Goal: Task Accomplishment & Management: Use online tool/utility

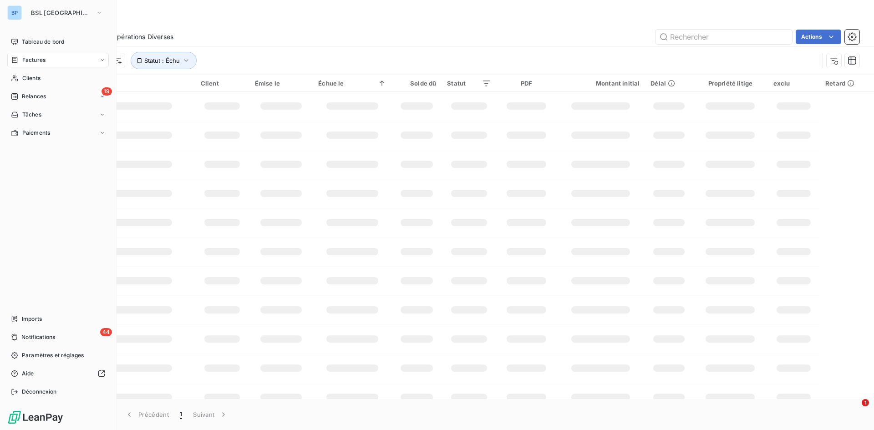
click at [18, 17] on div "BP" at bounding box center [14, 12] width 15 height 15
click at [45, 14] on span "BSL [GEOGRAPHIC_DATA]" at bounding box center [61, 12] width 61 height 7
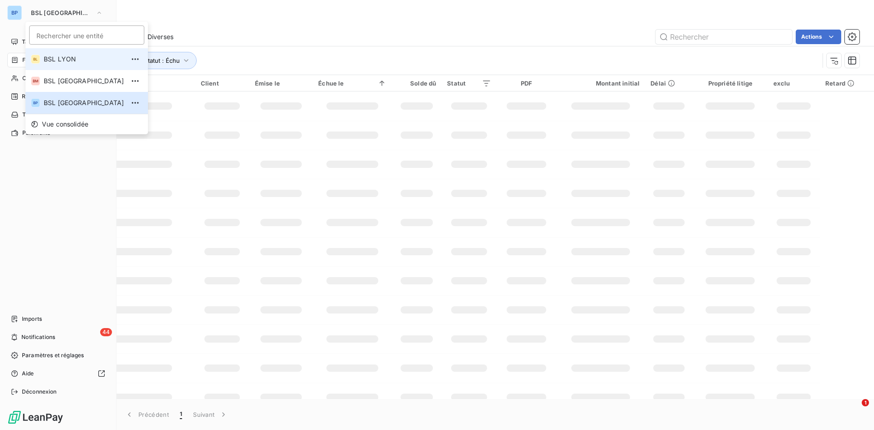
click at [53, 56] on span "BSL LYON" at bounding box center [84, 59] width 81 height 9
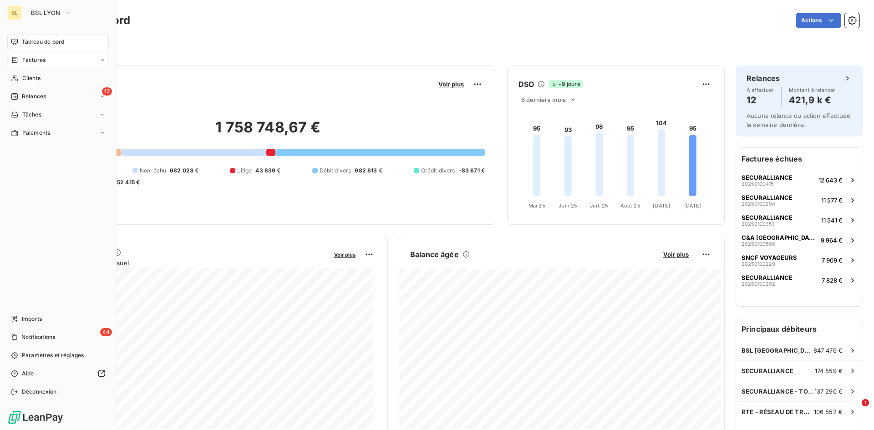
click at [54, 56] on div "Factures" at bounding box center [57, 60] width 101 height 15
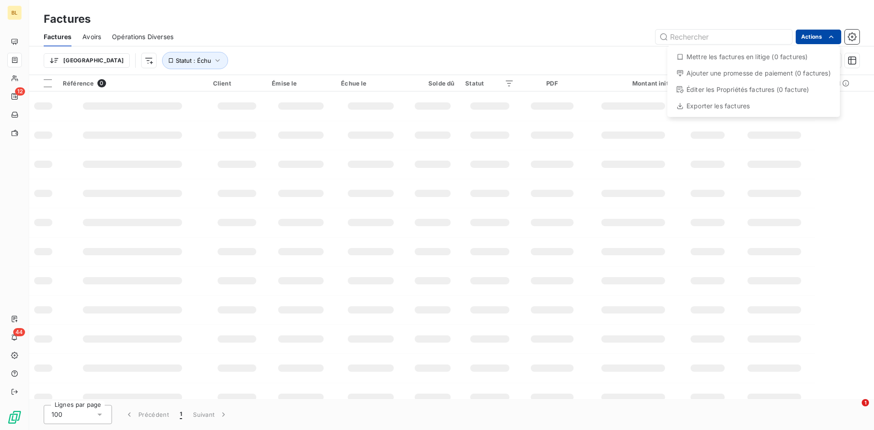
click at [808, 35] on html "BL 12 44 Factures Factures Avoirs Opérations Diverses Actions Mettre les factur…" at bounding box center [437, 215] width 874 height 430
click at [270, 33] on html "BL 12 44 Factures Factures Avoirs Opérations Diverses Actions Mettre les factur…" at bounding box center [437, 215] width 874 height 430
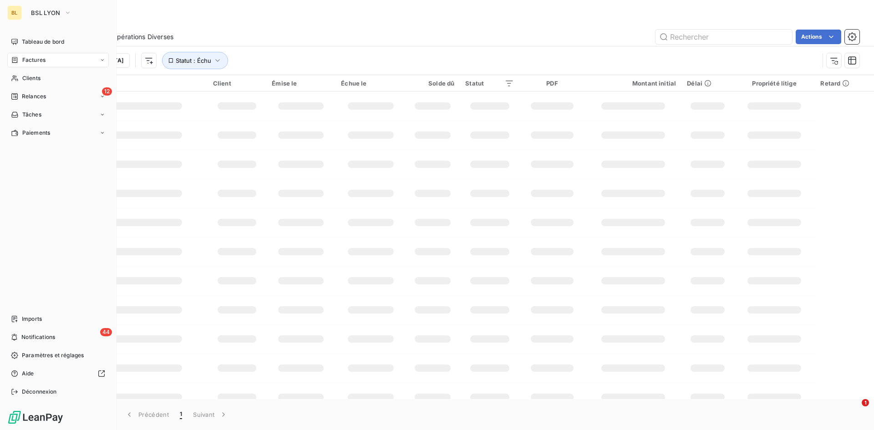
click at [26, 55] on div "Factures" at bounding box center [57, 60] width 101 height 15
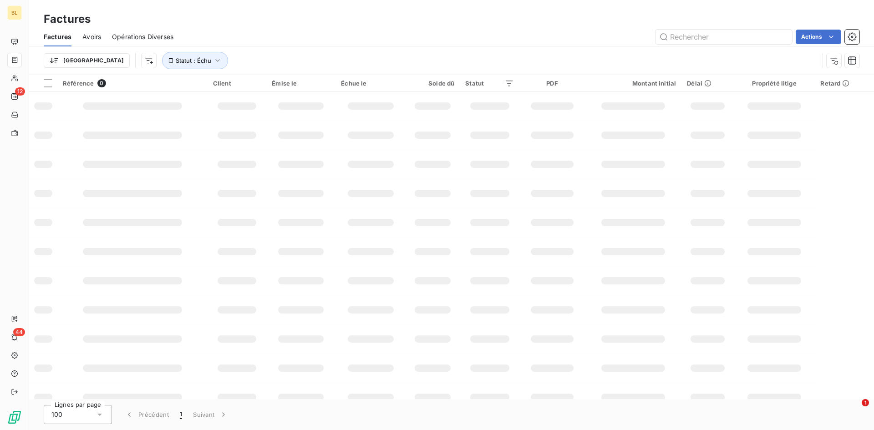
click at [251, 59] on div "Trier Statut : Échu" at bounding box center [431, 60] width 775 height 17
click at [812, 35] on html "BL 12 44 Factures Factures Avoirs Opérations Diverses Actions Mettre les factur…" at bounding box center [437, 215] width 874 height 430
click at [690, 108] on div "Exporter les factures" at bounding box center [753, 106] width 165 height 15
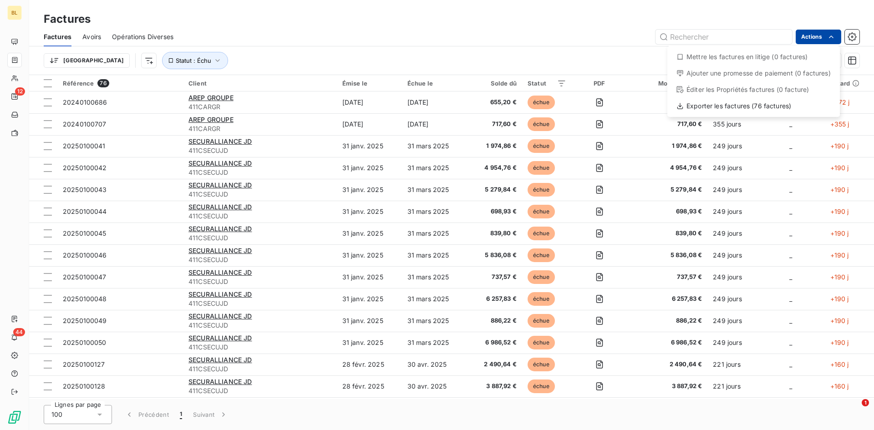
click at [805, 41] on html "BL 12 44 Factures Factures Avoirs Opérations Diverses Actions Mettre les factur…" at bounding box center [437, 215] width 874 height 430
click at [713, 107] on div "Exporter les factures (76 factures)" at bounding box center [753, 106] width 165 height 15
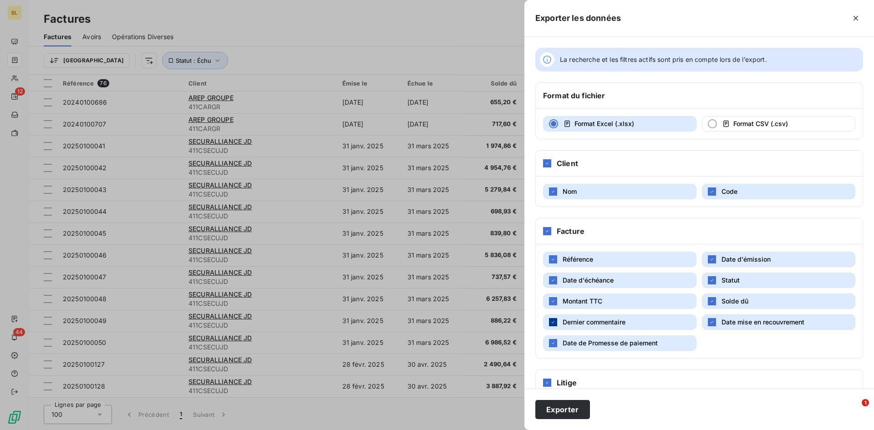
click at [551, 322] on icon "button" at bounding box center [552, 321] width 5 height 5
drag, startPoint x: 554, startPoint y: 342, endPoint x: 572, endPoint y: 335, distance: 18.8
click at [556, 342] on div "button" at bounding box center [553, 343] width 8 height 8
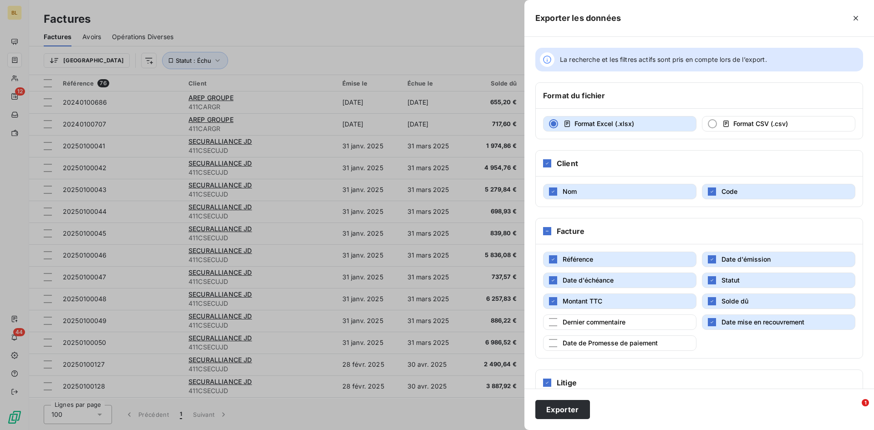
click at [708, 326] on div "button" at bounding box center [712, 322] width 8 height 8
click at [547, 382] on icon at bounding box center [546, 382] width 5 height 5
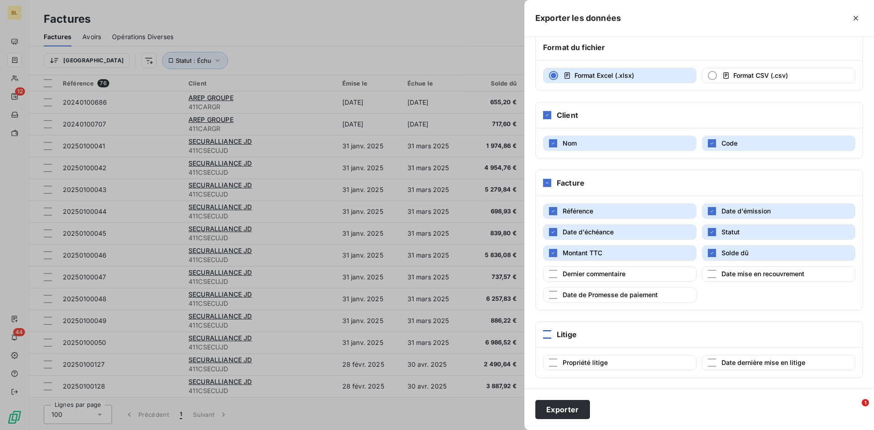
scroll to position [49, 0]
click at [558, 405] on button "Exporter" at bounding box center [562, 409] width 55 height 19
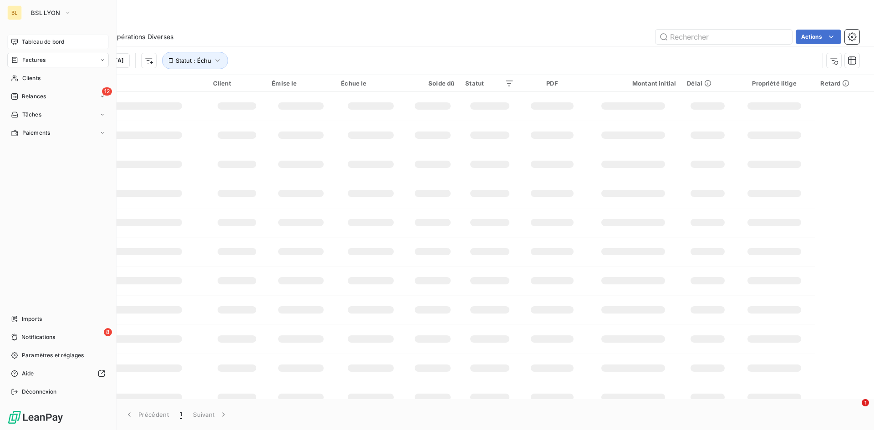
click at [40, 42] on span "Tableau de bord" at bounding box center [43, 42] width 42 height 8
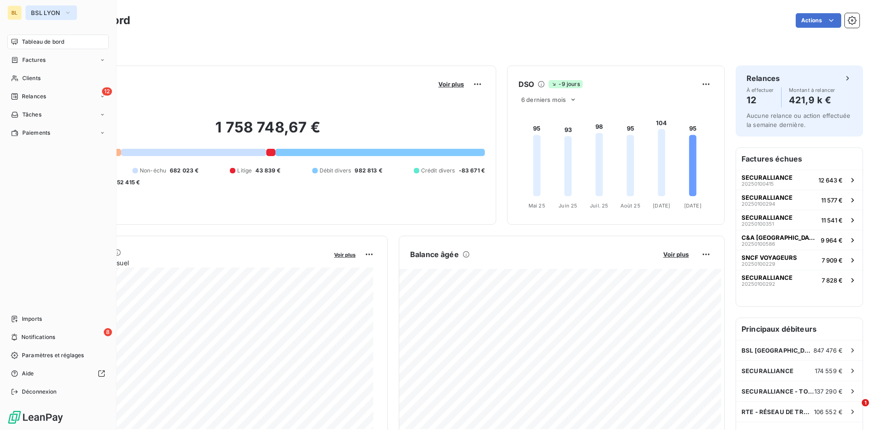
click at [42, 12] on span "BSL LYON" at bounding box center [46, 12] width 30 height 7
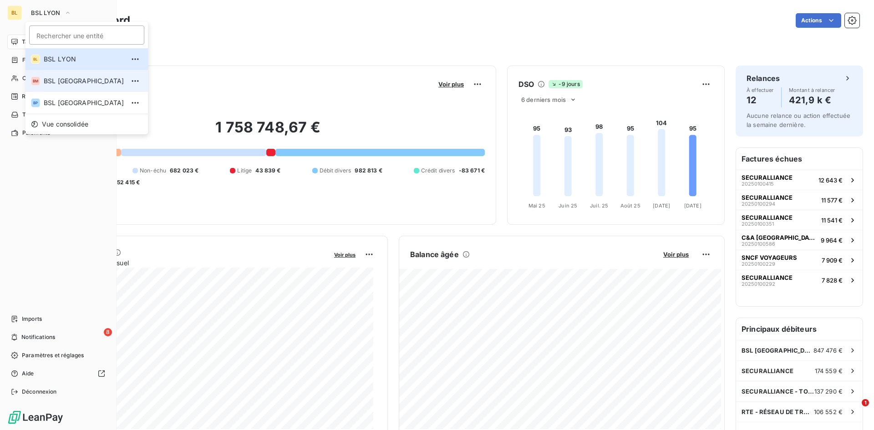
click at [61, 83] on span "BSL [GEOGRAPHIC_DATA]" at bounding box center [84, 80] width 81 height 9
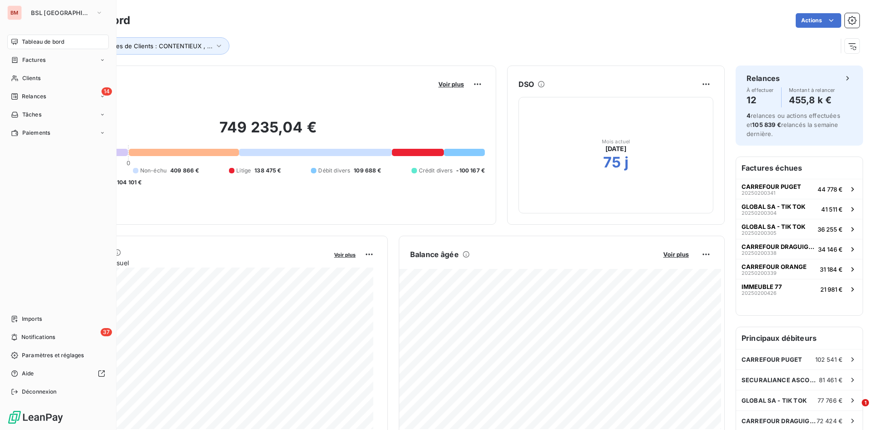
click at [281, 4] on div "Tableau de bord Actions Groupes de Clients : CONTENTIEUX , ..." at bounding box center [451, 30] width 845 height 60
drag, startPoint x: 284, startPoint y: 4, endPoint x: 294, endPoint y: 36, distance: 33.8
click at [284, 5] on div "Tableau de bord Actions Groupes de Clients : CONTENTIEUX , ..." at bounding box center [451, 30] width 845 height 60
click at [52, 17] on button "BSL [GEOGRAPHIC_DATA]" at bounding box center [66, 12] width 83 height 15
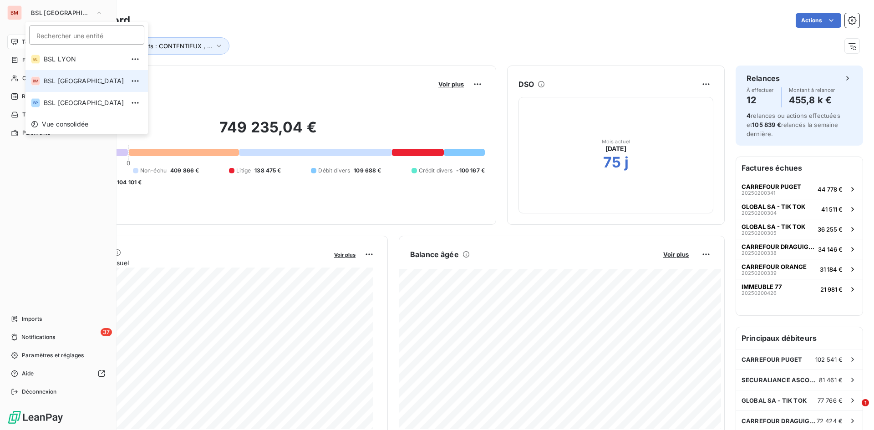
click at [71, 81] on span "BSL [GEOGRAPHIC_DATA]" at bounding box center [84, 80] width 81 height 9
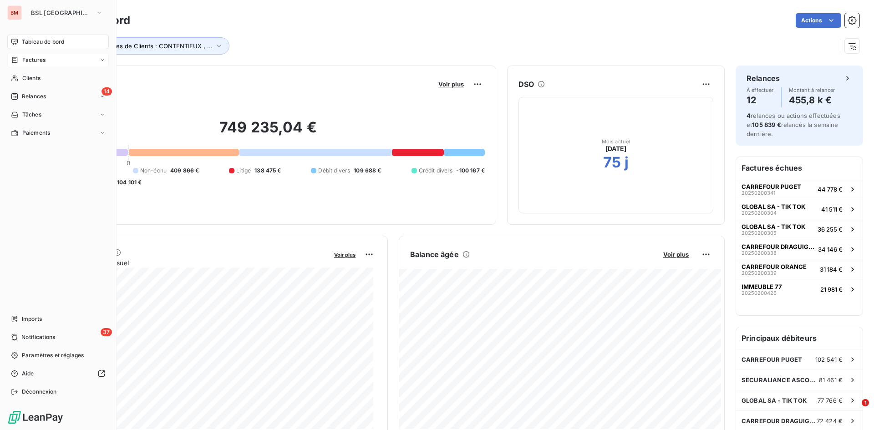
click at [29, 59] on span "Factures" at bounding box center [33, 60] width 23 height 8
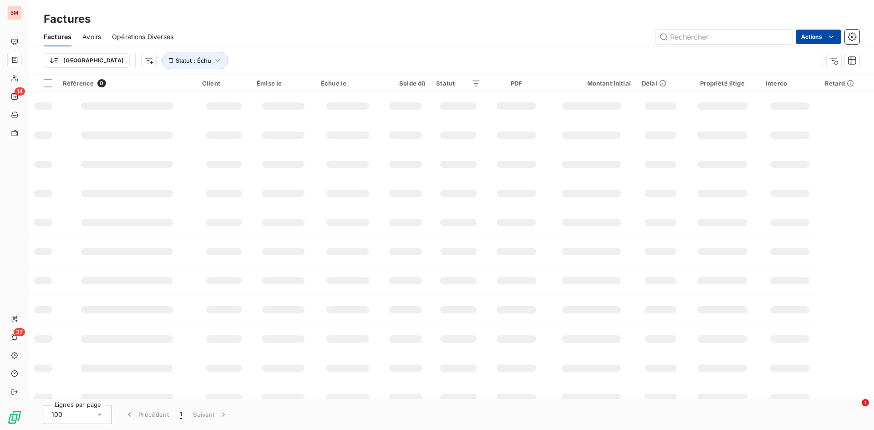
click at [804, 35] on html "BM 14 37 Factures Factures Avoirs Opérations Diverses Actions Trier Statut : Éc…" at bounding box center [437, 215] width 874 height 430
click at [705, 107] on div "Exporter les factures" at bounding box center [753, 106] width 165 height 15
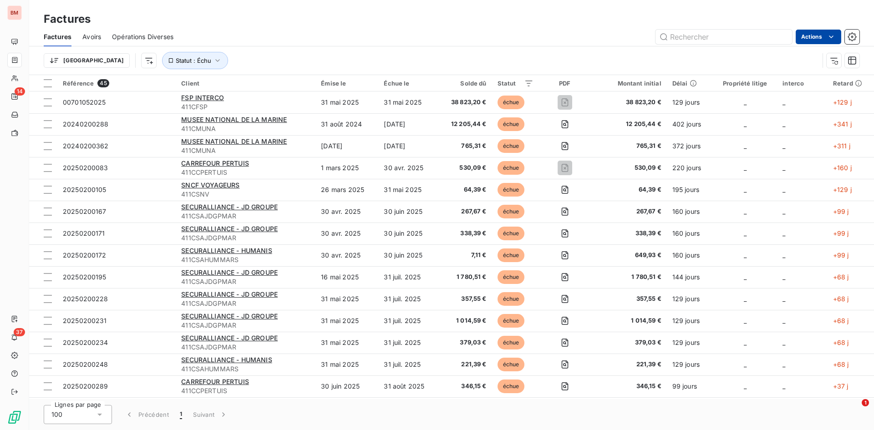
click at [814, 38] on html "BM 14 37 Factures Factures Avoirs Opérations Diverses Actions Trier Statut : Éc…" at bounding box center [437, 215] width 874 height 430
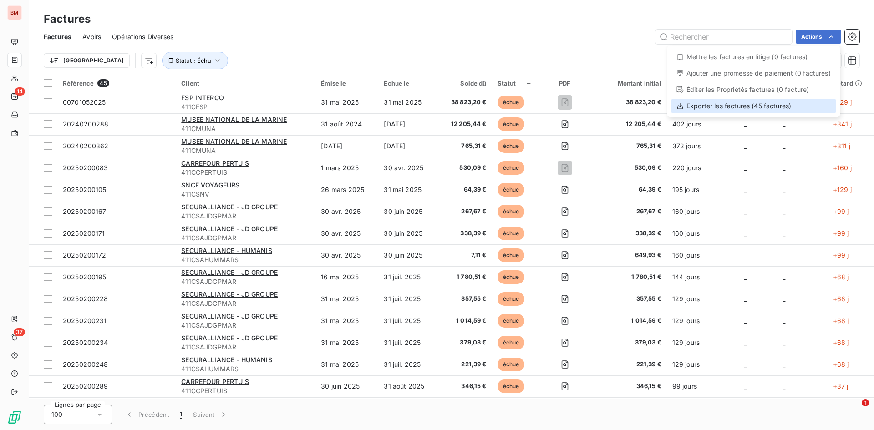
click at [730, 108] on div "Exporter les factures (45 factures)" at bounding box center [753, 106] width 165 height 15
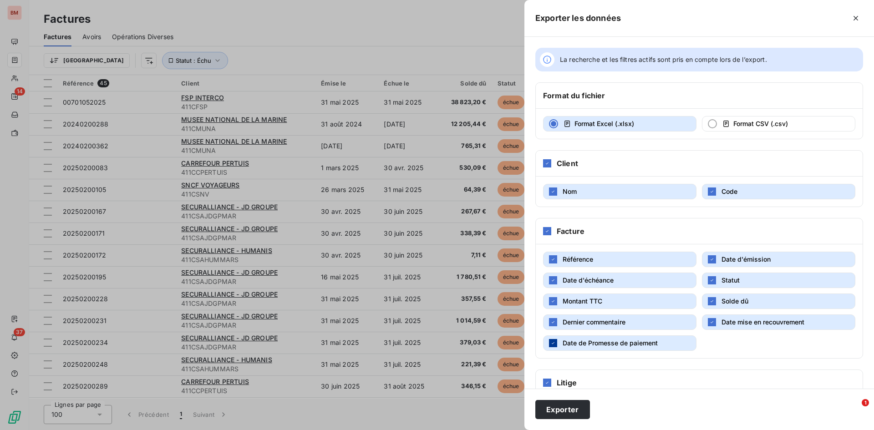
click at [552, 342] on icon "button" at bounding box center [552, 342] width 5 height 5
click at [552, 326] on button "Dernier commentaire" at bounding box center [619, 321] width 153 height 15
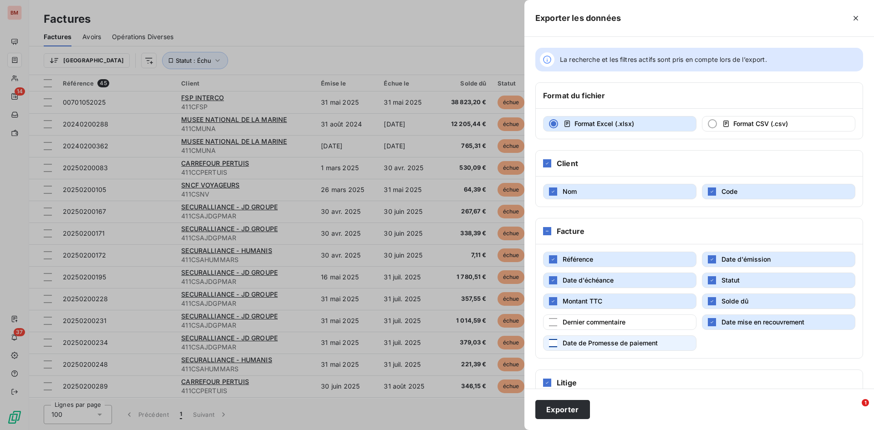
click at [715, 321] on button "Date mise en recouvrement" at bounding box center [778, 321] width 153 height 15
click at [562, 380] on h6 "Litige" at bounding box center [567, 382] width 20 height 11
click at [549, 380] on div at bounding box center [547, 383] width 8 height 8
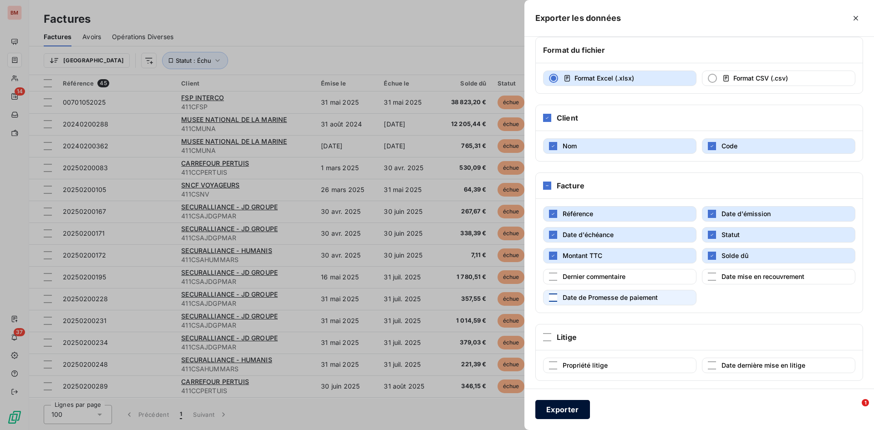
click at [568, 411] on button "Exporter" at bounding box center [562, 409] width 55 height 19
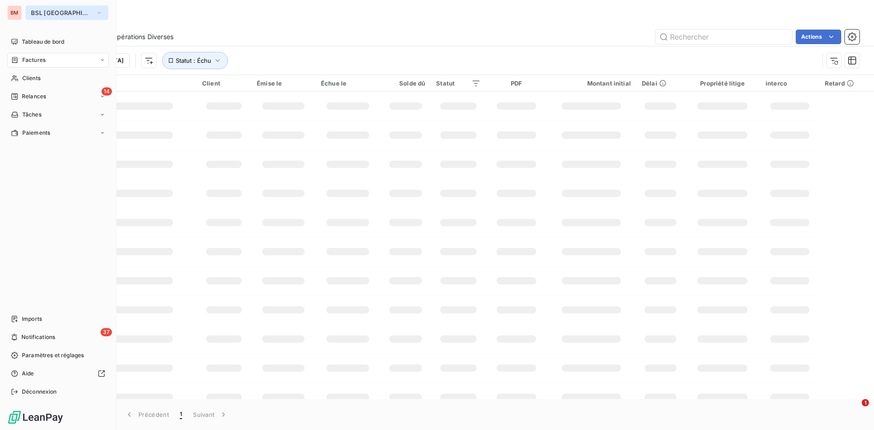
click at [43, 9] on span "BSL [GEOGRAPHIC_DATA]" at bounding box center [61, 12] width 61 height 7
click at [44, 15] on span "BSL [GEOGRAPHIC_DATA]" at bounding box center [61, 12] width 61 height 7
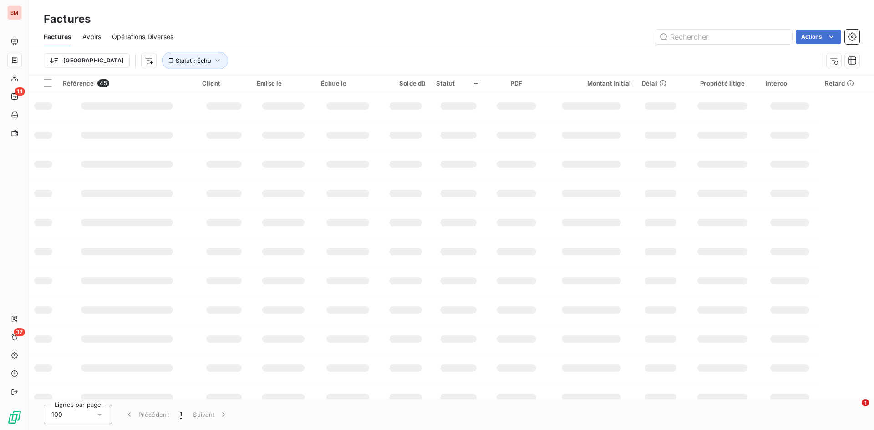
click at [156, 27] on div "Opérations Diverses" at bounding box center [142, 36] width 61 height 19
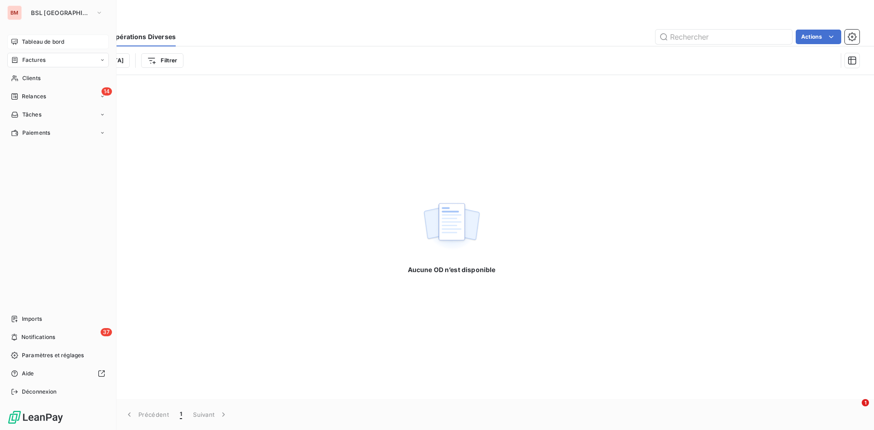
click at [32, 40] on span "Tableau de bord" at bounding box center [43, 42] width 42 height 8
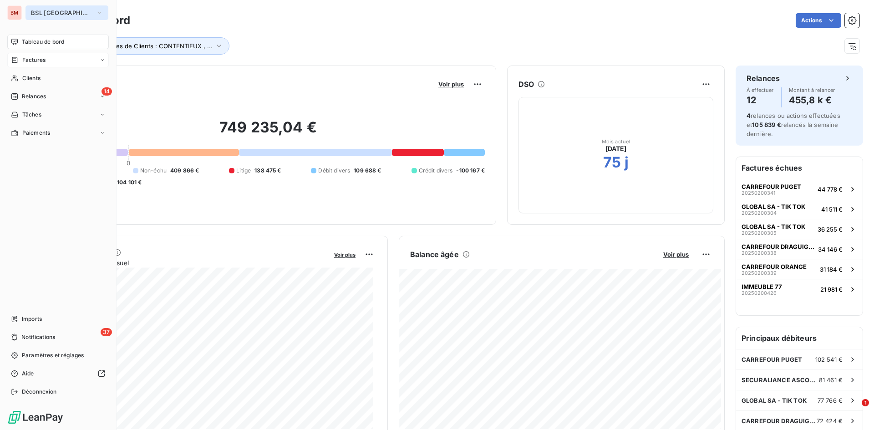
click at [41, 10] on span "BSL [GEOGRAPHIC_DATA]" at bounding box center [61, 12] width 61 height 7
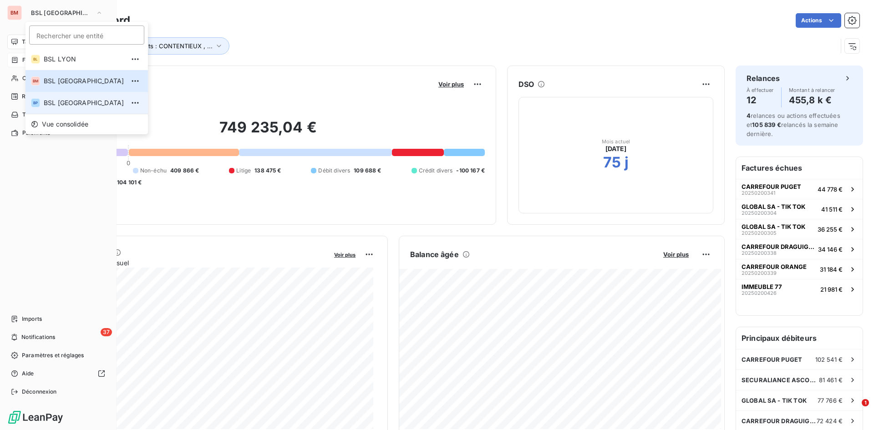
click at [60, 102] on span "BSL [GEOGRAPHIC_DATA]" at bounding box center [84, 102] width 81 height 9
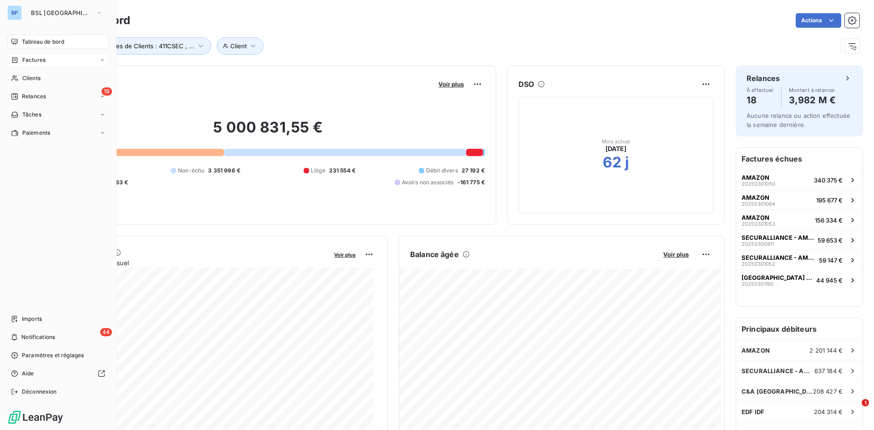
click at [27, 56] on span "Factures" at bounding box center [33, 60] width 23 height 8
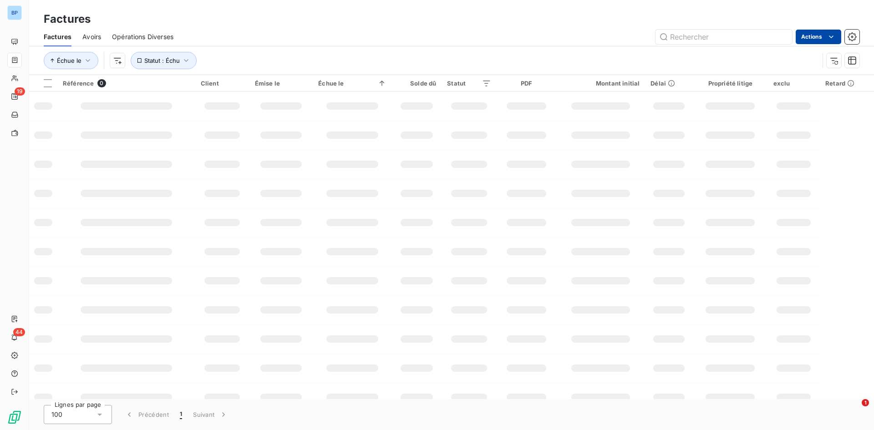
click at [820, 32] on html "BP 19 44 Factures Factures Avoirs Opérations Diverses Actions Échue le Statut :…" at bounding box center [437, 215] width 874 height 430
click at [722, 110] on div "Exporter les factures" at bounding box center [753, 106] width 165 height 15
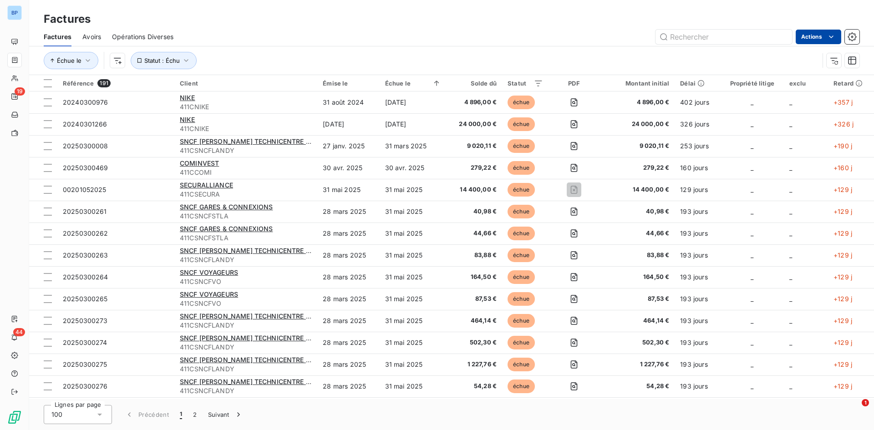
click at [820, 31] on html "BP 19 44 Factures Factures Avoirs Opérations Diverses Actions Échue le Statut :…" at bounding box center [437, 215] width 874 height 430
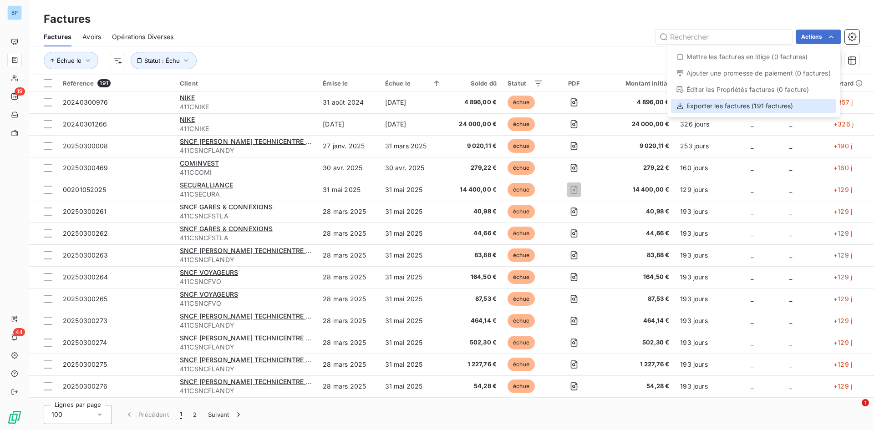
click at [707, 106] on div "Exporter les factures (191 factures)" at bounding box center [753, 106] width 165 height 15
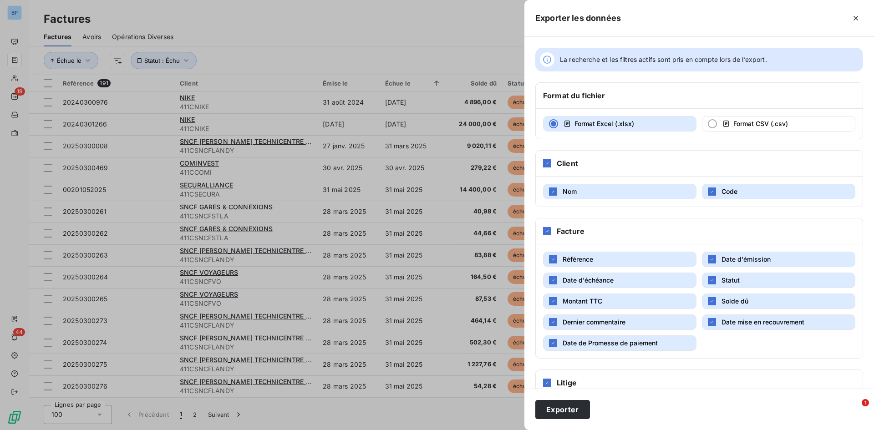
click at [557, 337] on button "Date de Promesse de paiement" at bounding box center [619, 342] width 153 height 15
click at [556, 322] on div "button" at bounding box center [553, 322] width 8 height 8
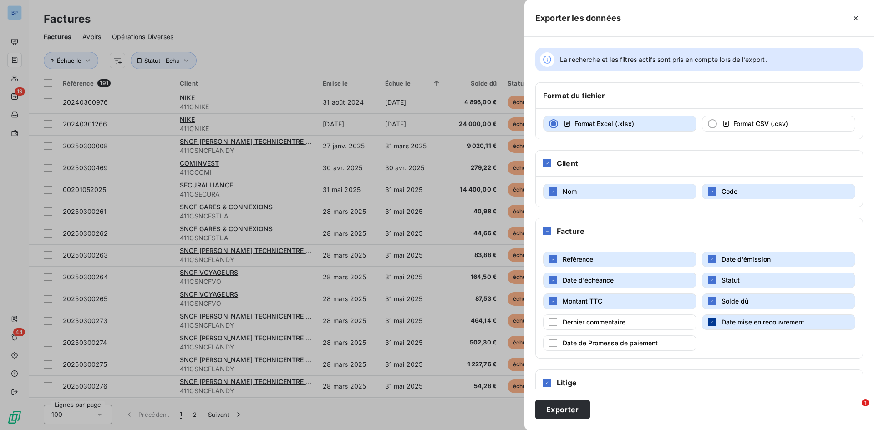
click at [709, 321] on icon "button" at bounding box center [711, 321] width 5 height 5
drag, startPoint x: 547, startPoint y: 384, endPoint x: 565, endPoint y: 368, distance: 23.5
click at [548, 384] on icon at bounding box center [546, 382] width 5 height 5
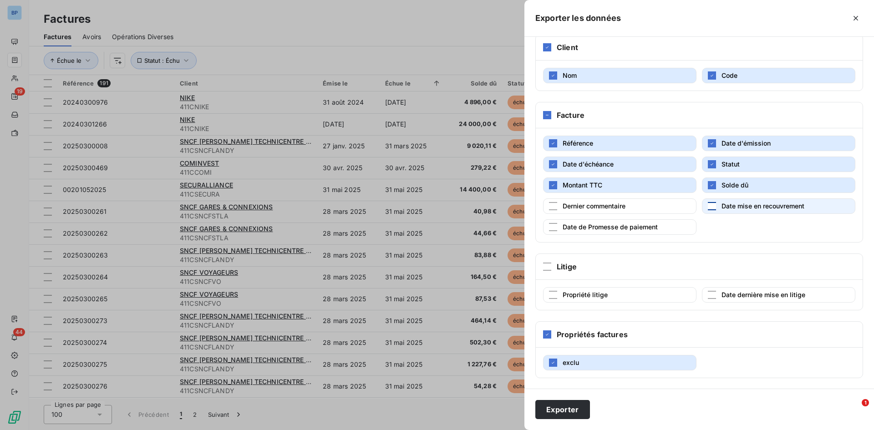
scroll to position [117, 0]
click at [548, 335] on icon at bounding box center [546, 333] width 5 height 5
click at [553, 355] on button "exclu" at bounding box center [619, 362] width 153 height 15
click at [556, 365] on div "button" at bounding box center [553, 362] width 8 height 8
click at [567, 403] on button "Exporter" at bounding box center [562, 409] width 55 height 19
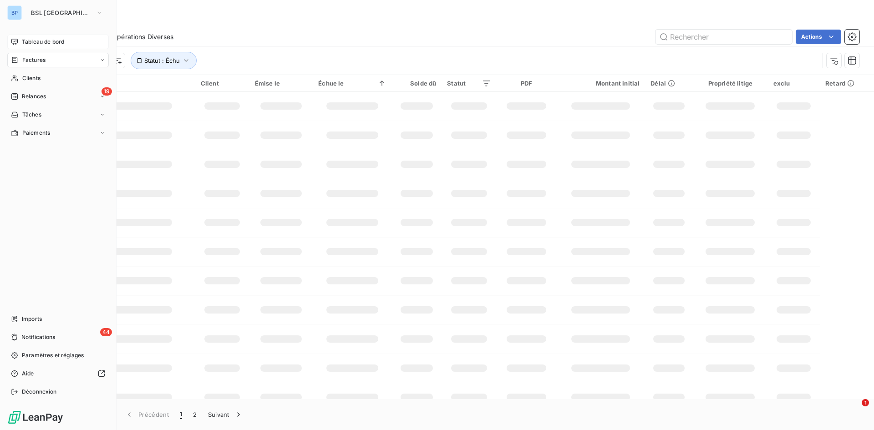
click at [40, 41] on span "Tableau de bord" at bounding box center [43, 42] width 42 height 8
